Goal: Check status: Check status

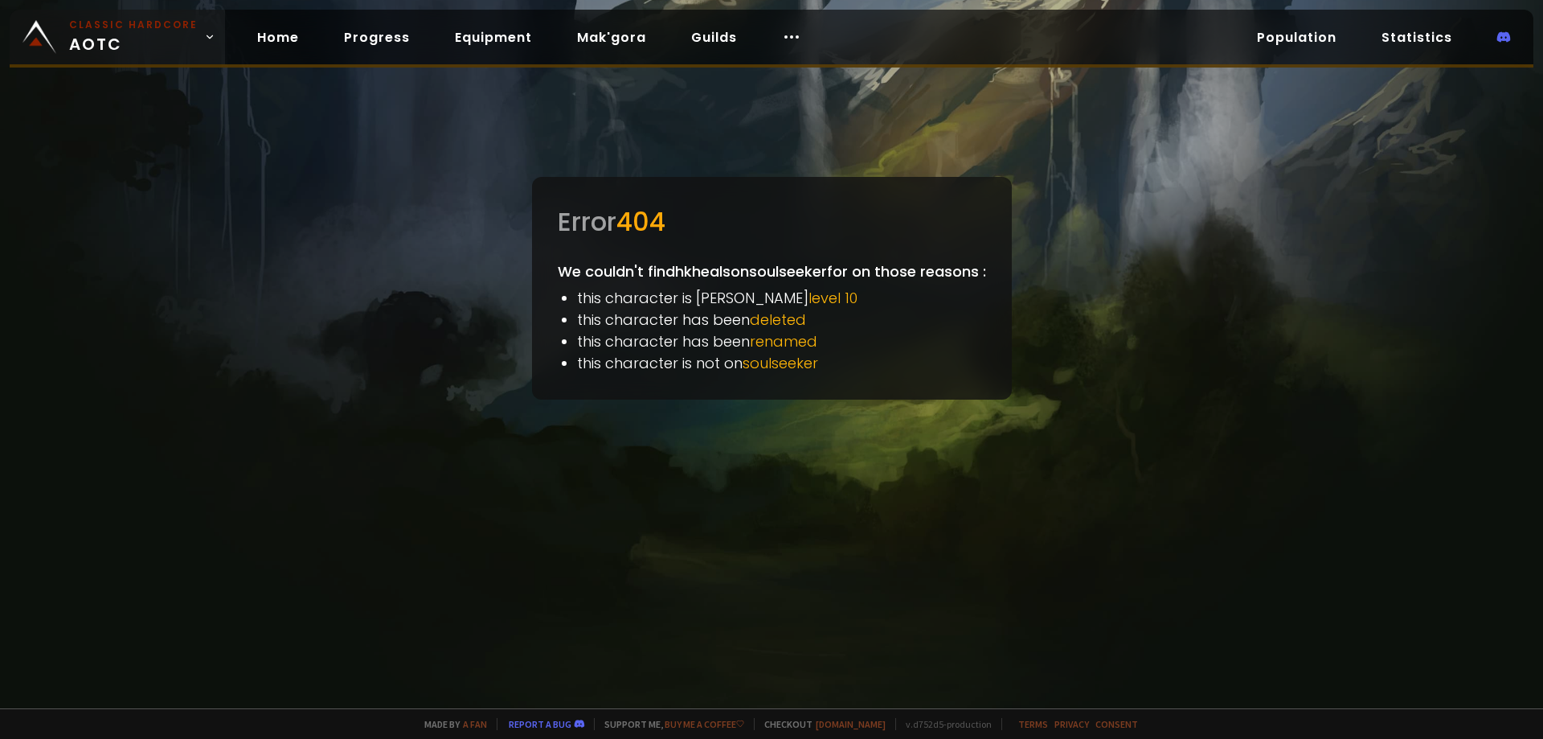
click at [109, 26] on small "Classic Hardcore" at bounding box center [133, 25] width 129 height 14
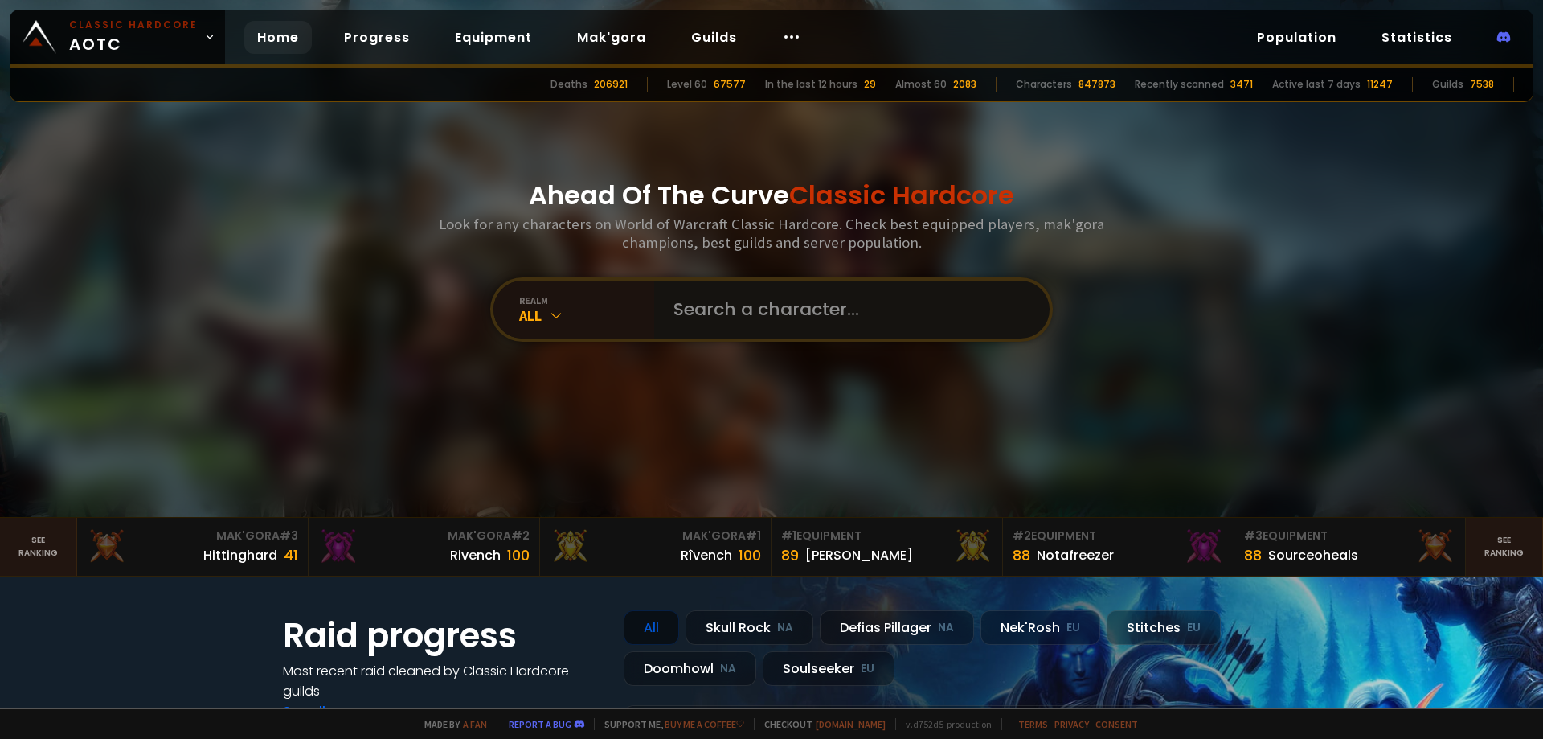
click at [742, 325] on input "text" at bounding box center [847, 310] width 367 height 58
type input "hkheals"
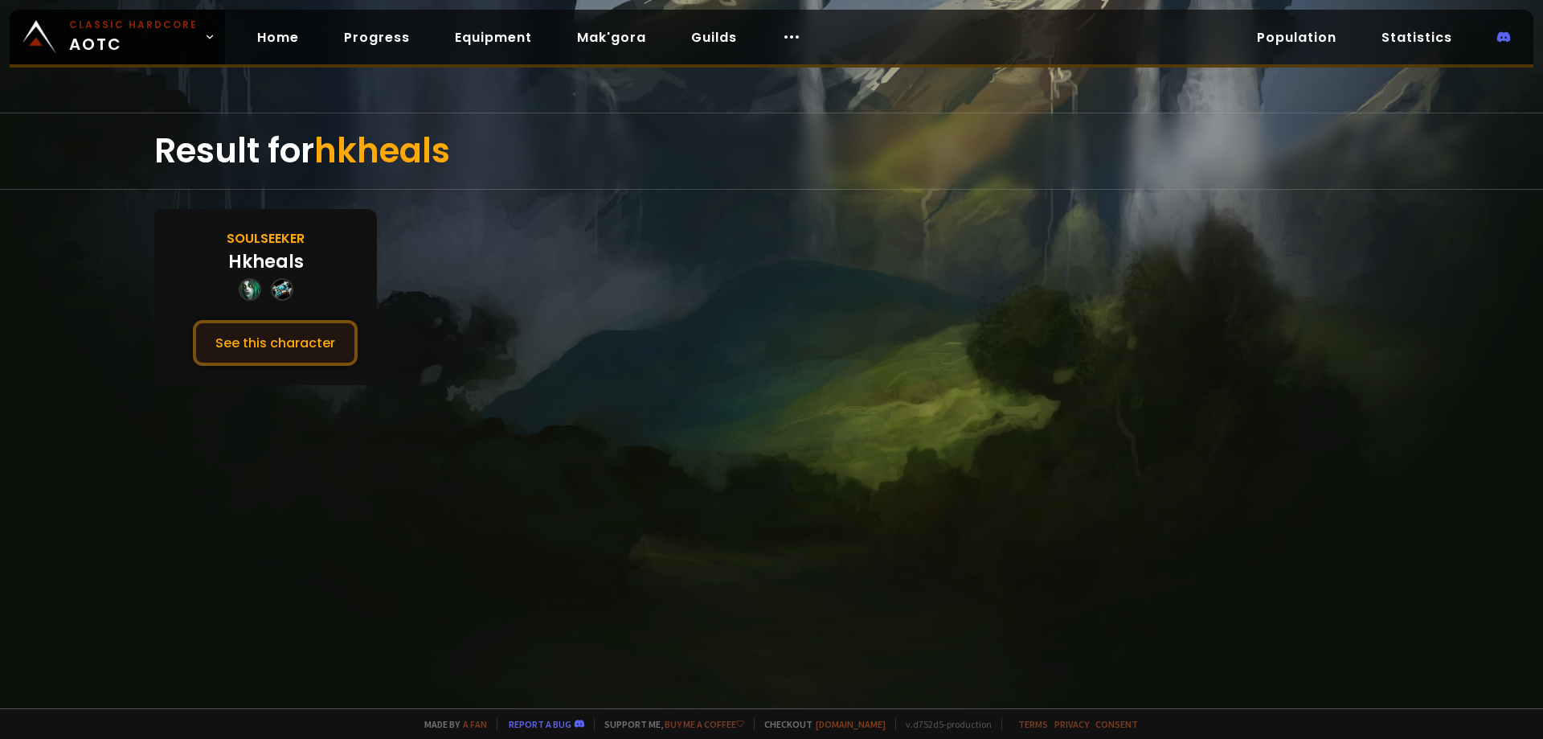
click at [279, 342] on button "See this character" at bounding box center [275, 343] width 165 height 46
